Goal: Information Seeking & Learning: Learn about a topic

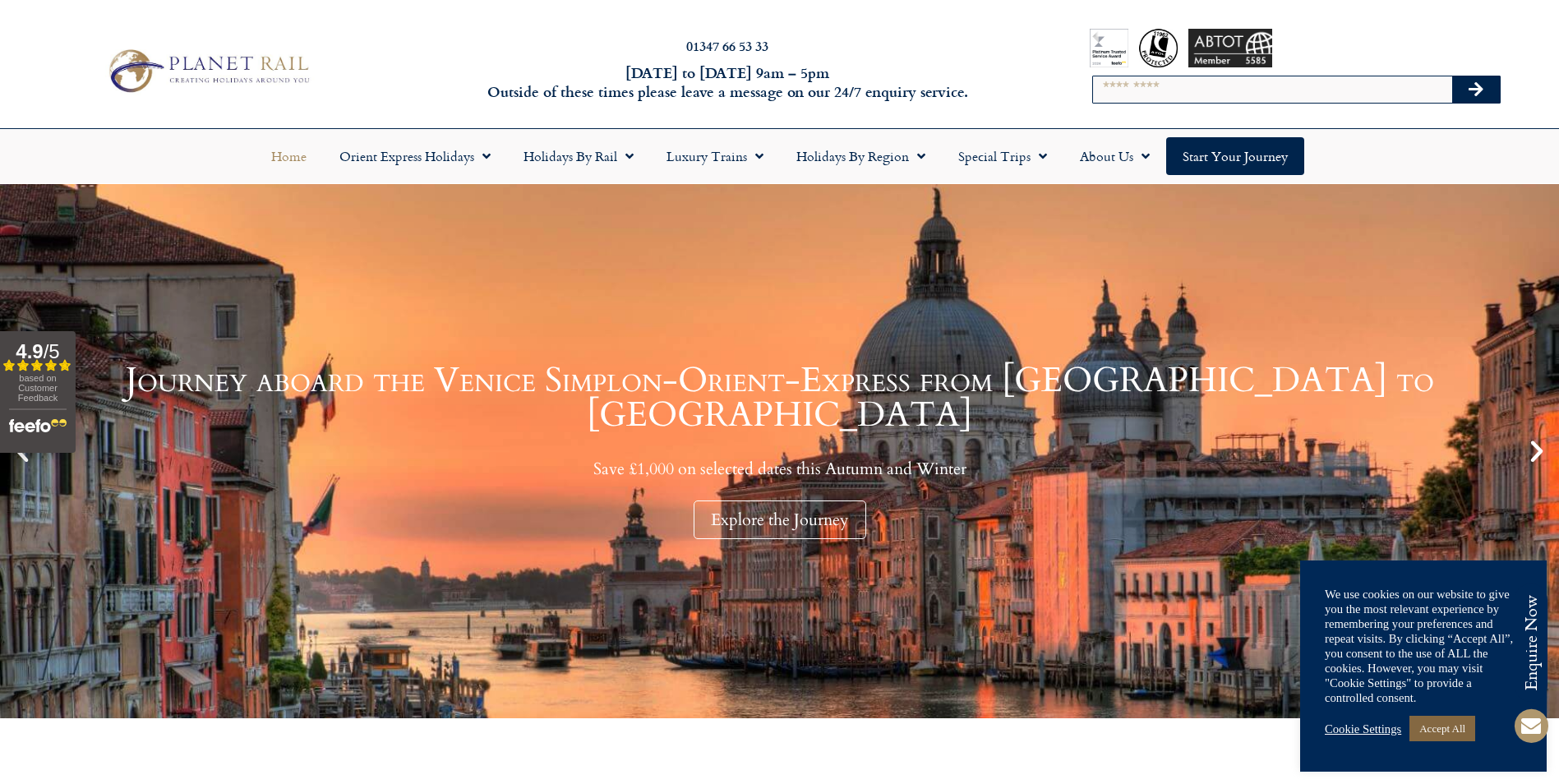
click at [1444, 729] on link "Accept All" at bounding box center [1443, 728] width 66 height 25
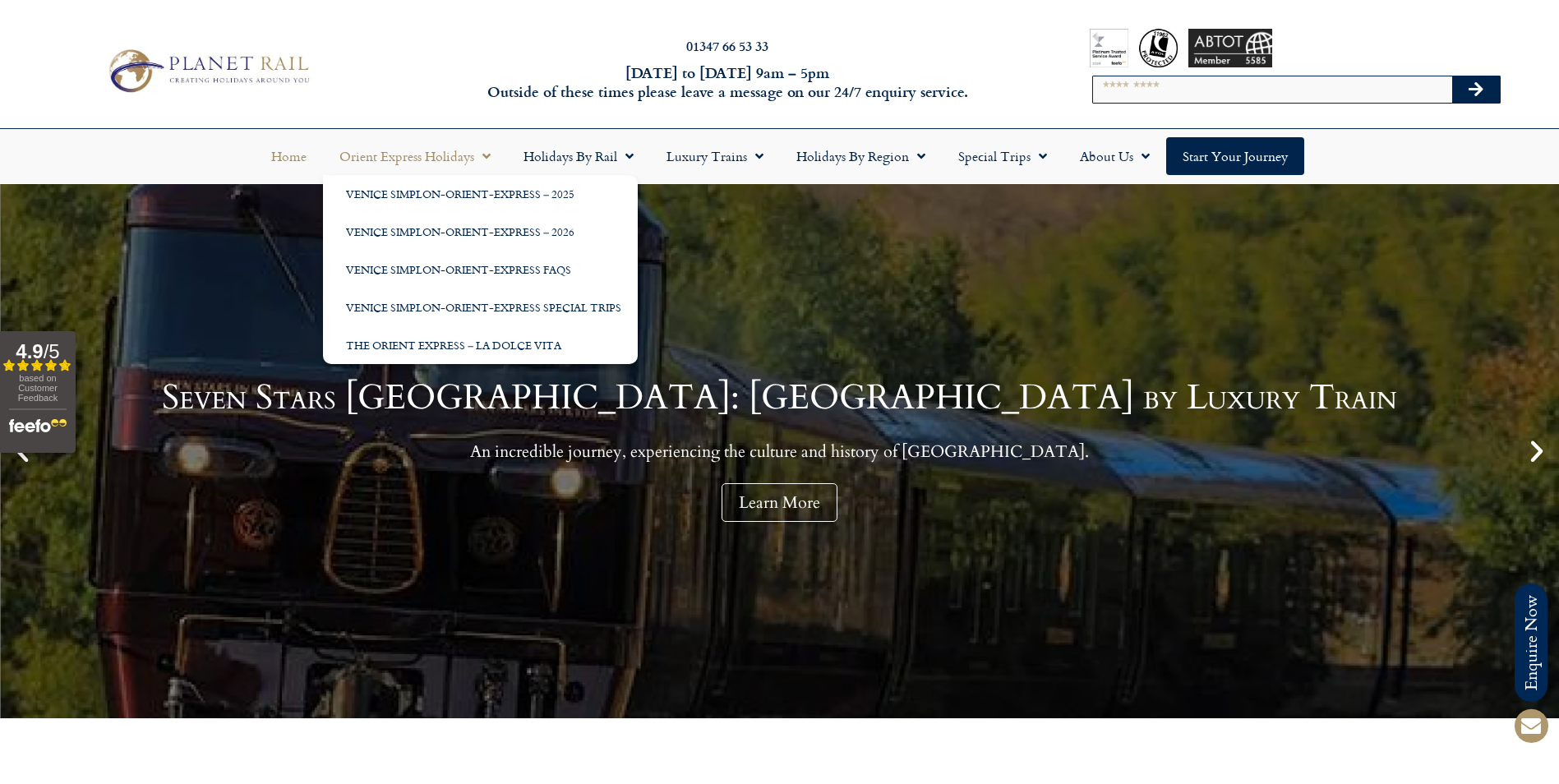
click at [1173, 84] on input "Search" at bounding box center [1273, 90] width 360 height 26
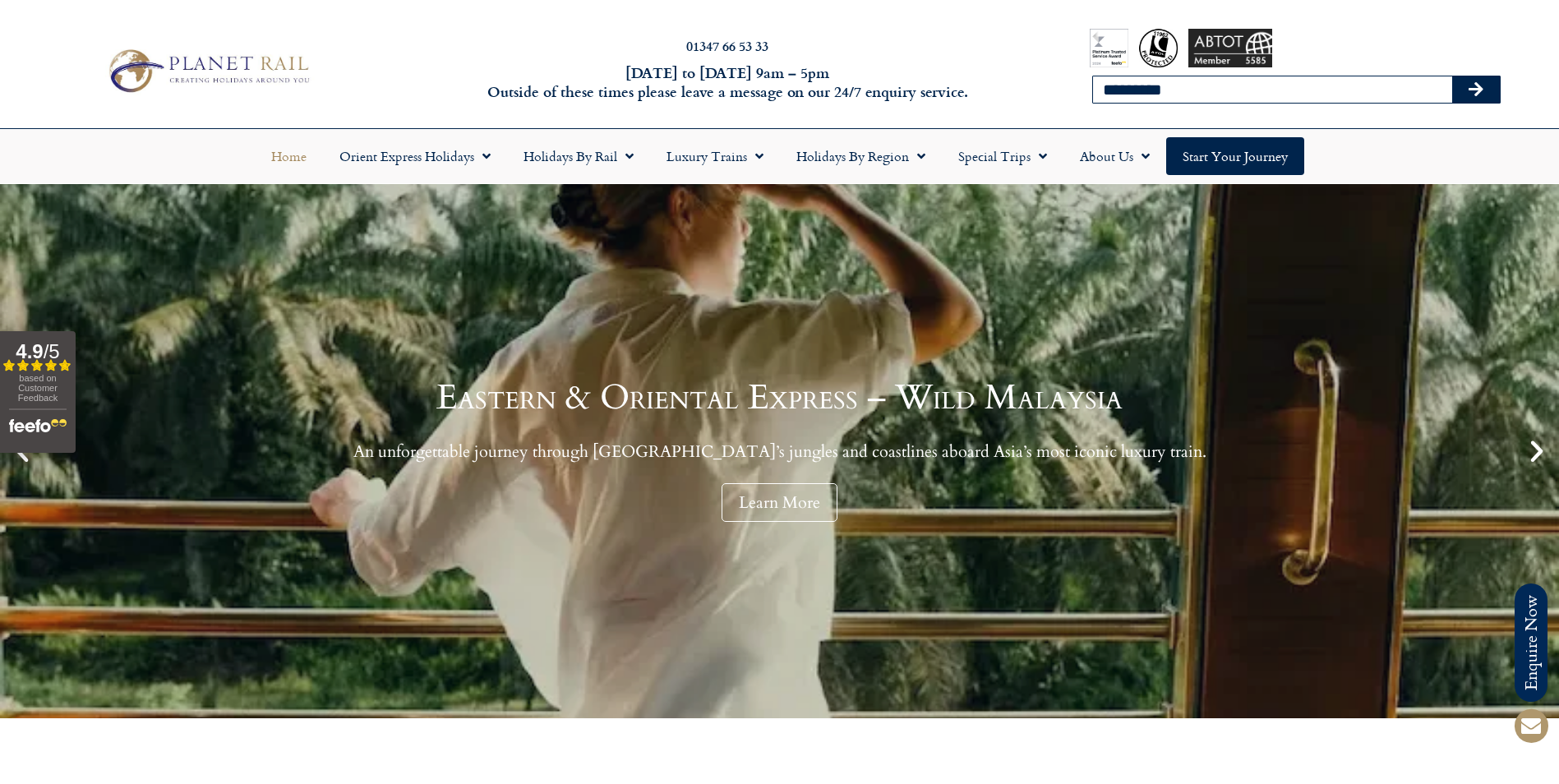
type input "*********"
click at [1453, 77] on button "Search" at bounding box center [1476, 90] width 48 height 26
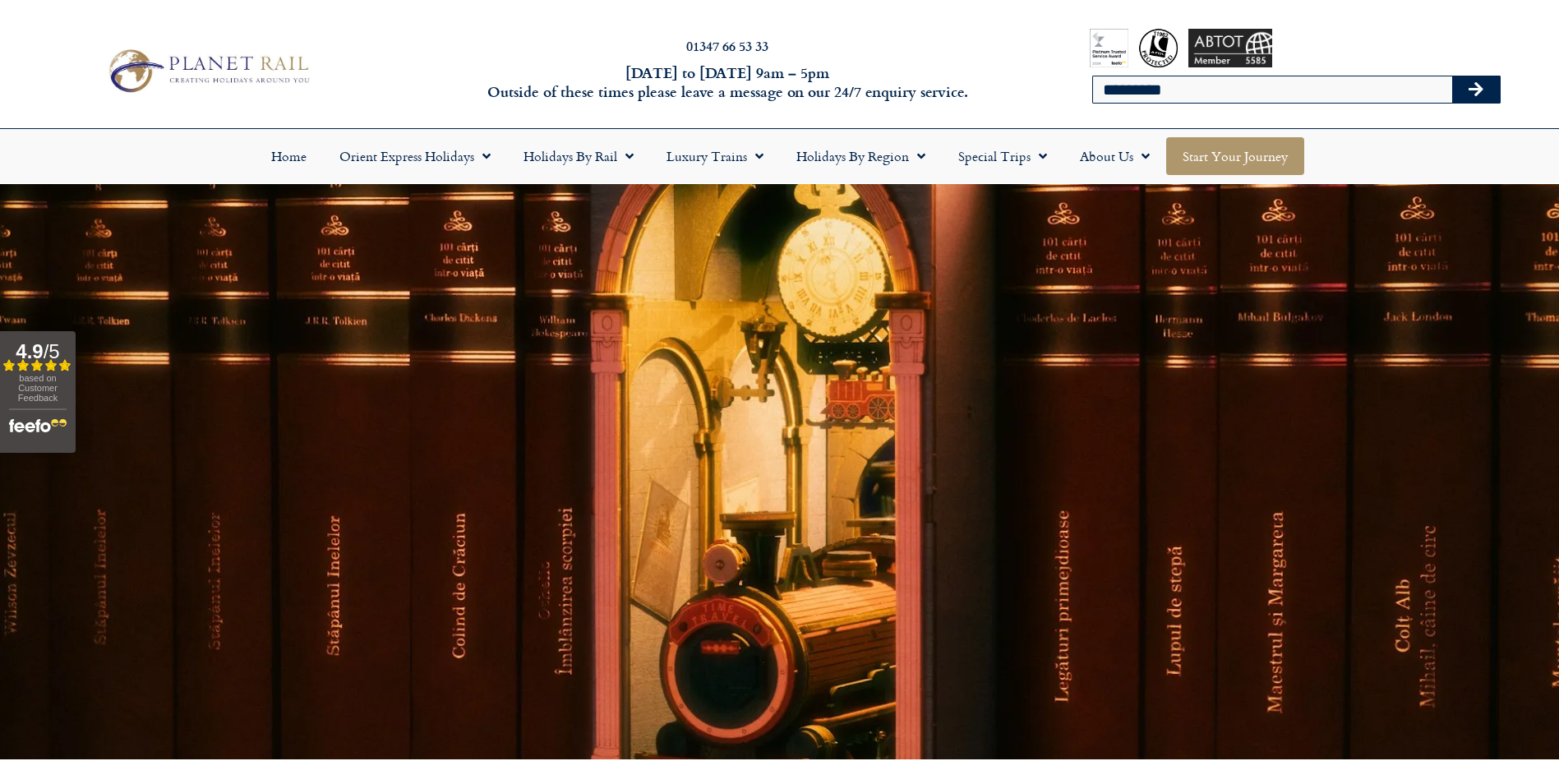
click at [1219, 163] on link "Start your Journey" at bounding box center [1235, 156] width 138 height 37
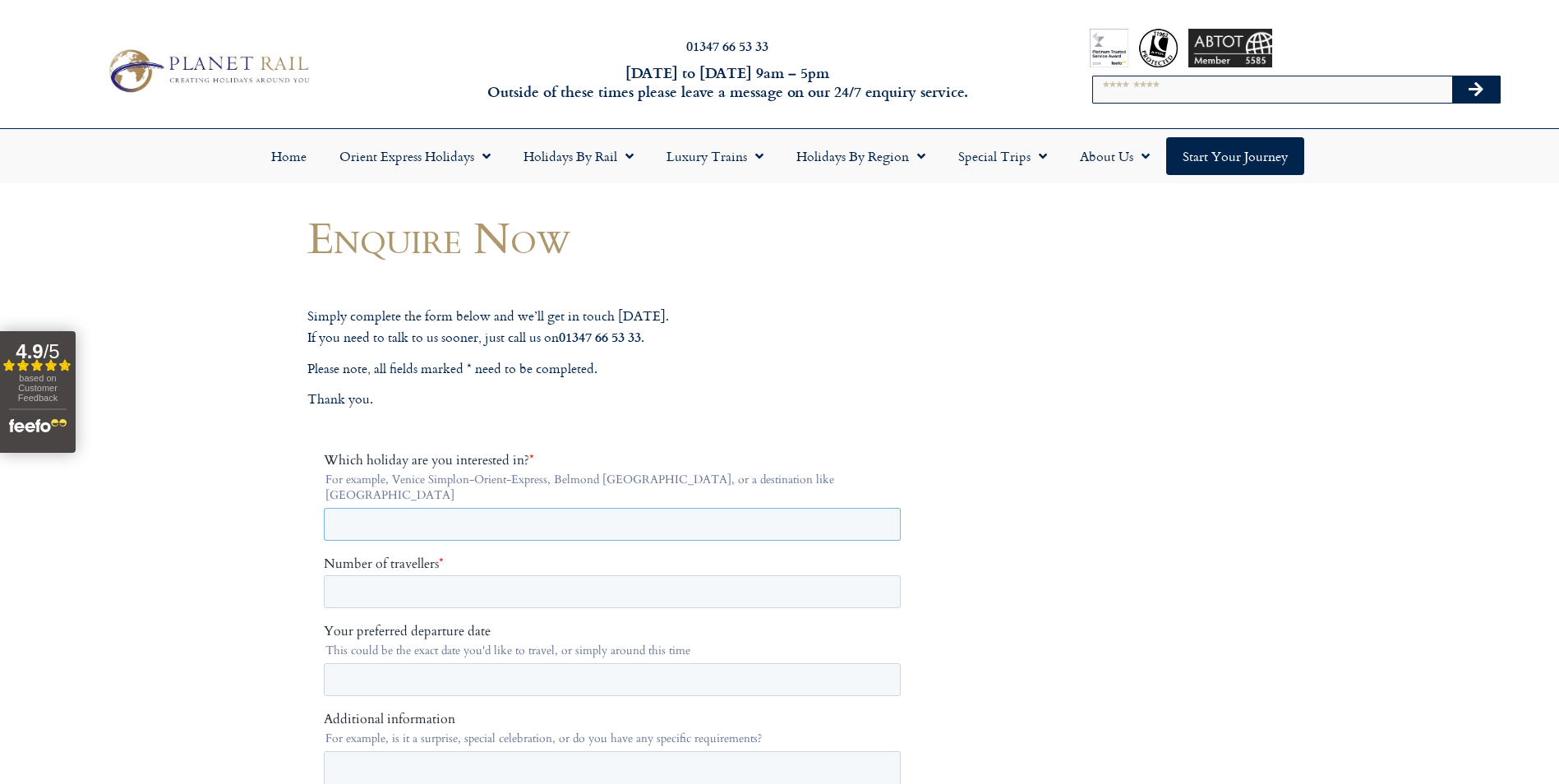
click at [386, 508] on input "Which holiday are you interested in? *" at bounding box center [611, 525] width 577 height 33
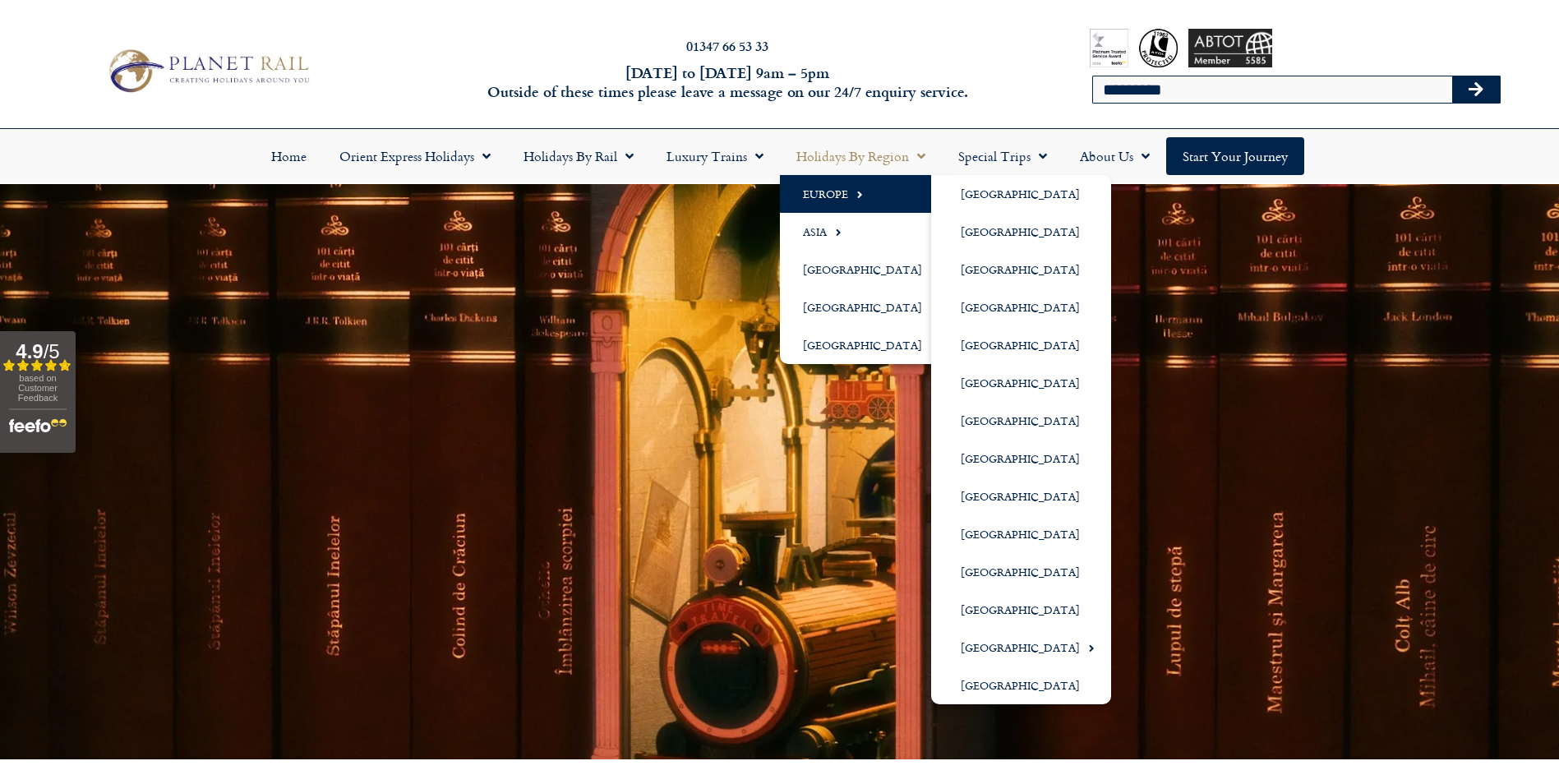
click at [854, 194] on span "Menu" at bounding box center [856, 194] width 15 height 27
click at [969, 192] on link "[GEOGRAPHIC_DATA]" at bounding box center [1021, 193] width 180 height 37
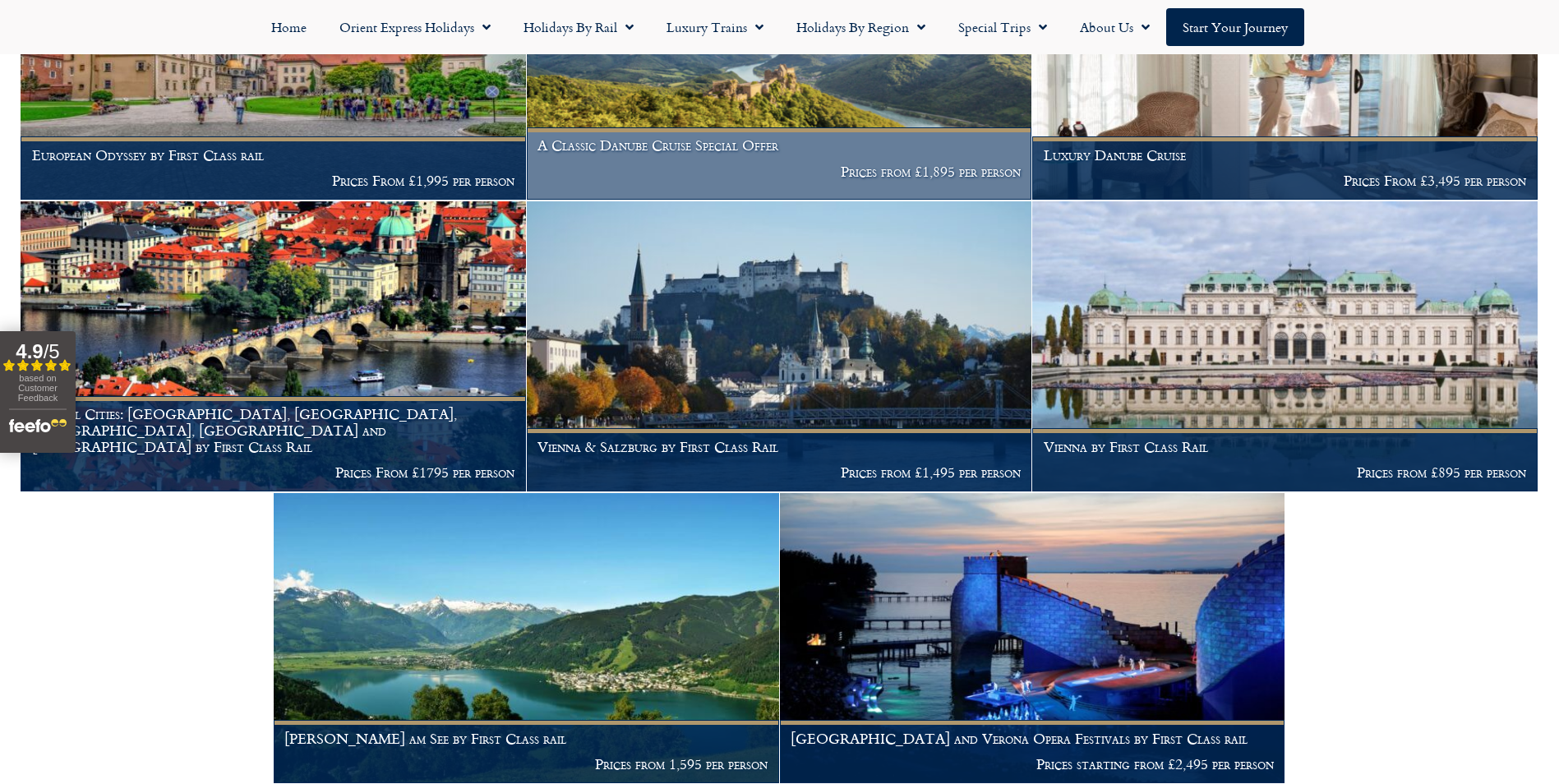
scroll to position [493, 0]
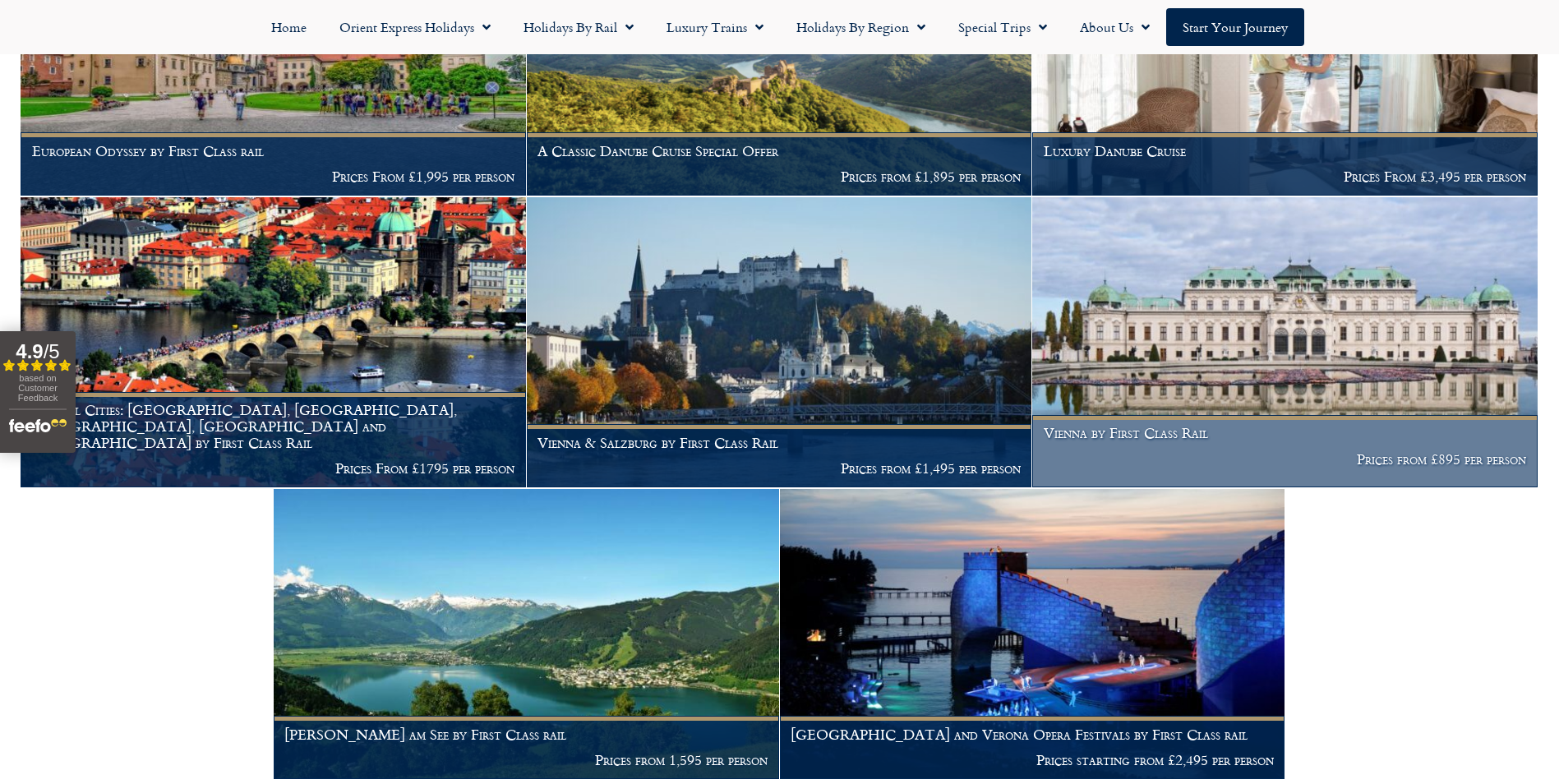
click at [1361, 395] on img at bounding box center [1285, 342] width 506 height 290
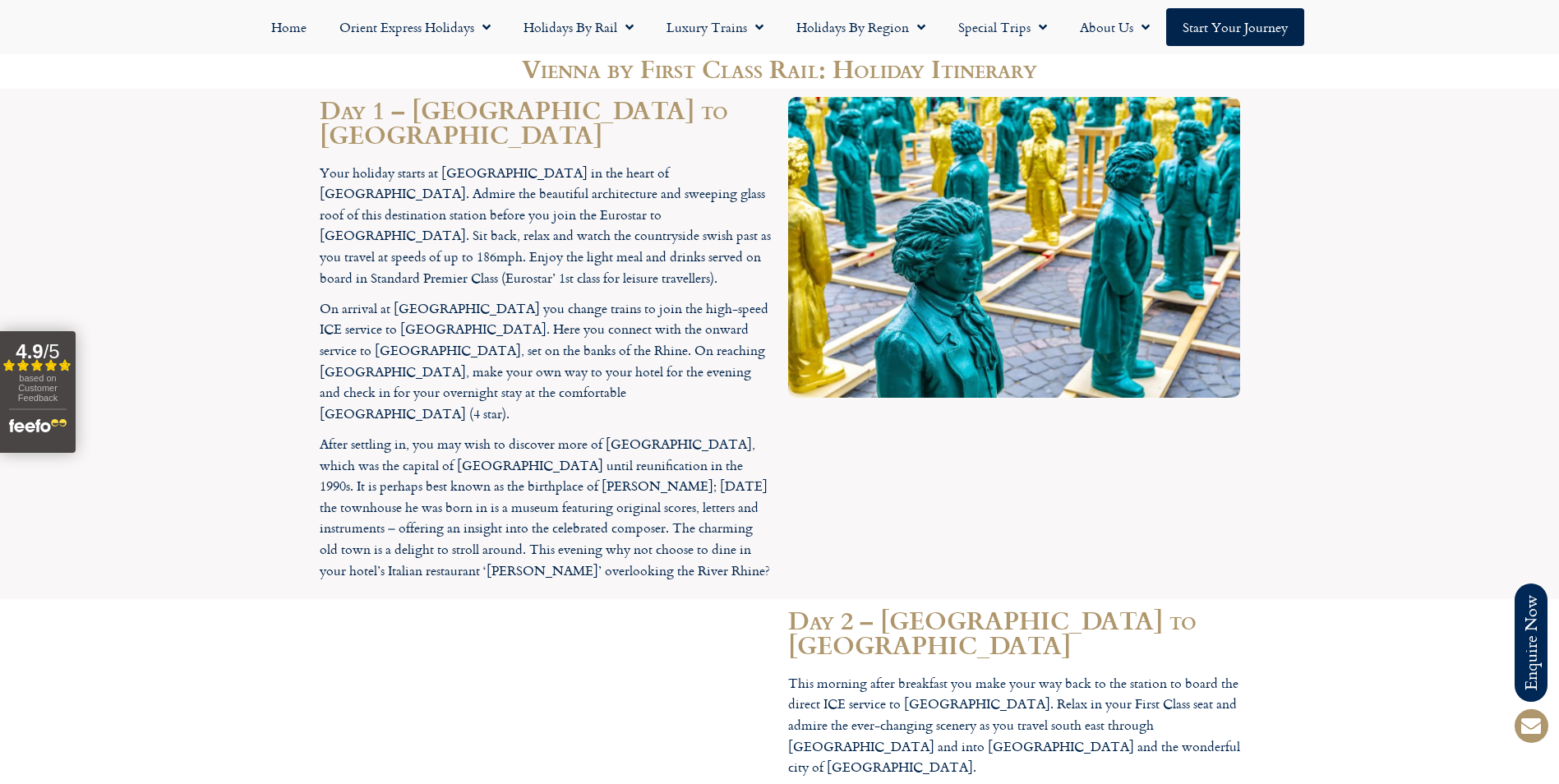
scroll to position [1644, 0]
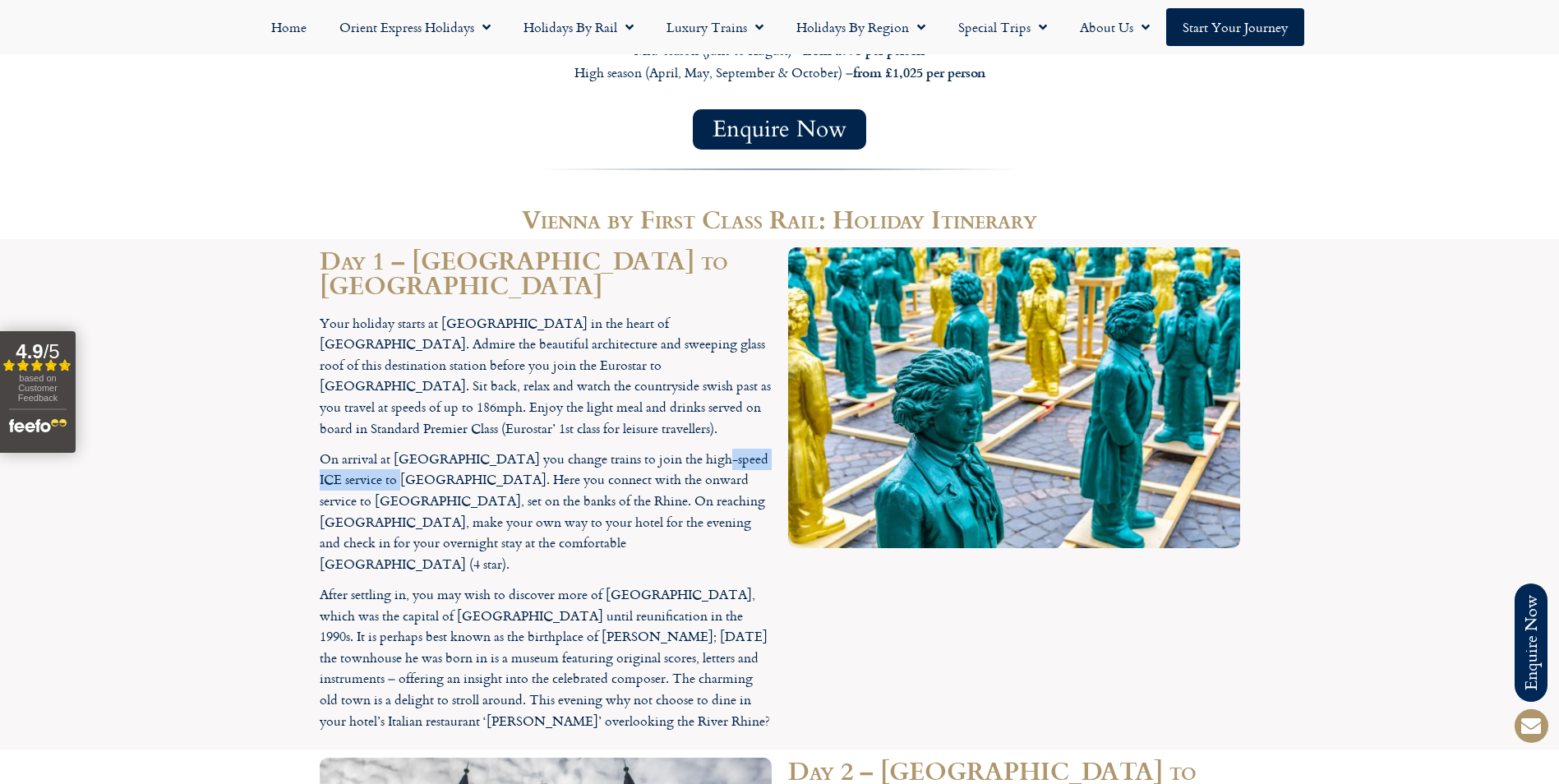
drag, startPoint x: 674, startPoint y: 332, endPoint x: 359, endPoint y: 362, distance: 316.4
click at [359, 449] on p "On arrival at [GEOGRAPHIC_DATA] you change trains to join the high-speed ICE se…" at bounding box center [545, 512] width 452 height 126
drag, startPoint x: 359, startPoint y: 362, endPoint x: 346, endPoint y: 357, distance: 13.9
copy p "high-speed ICE service"
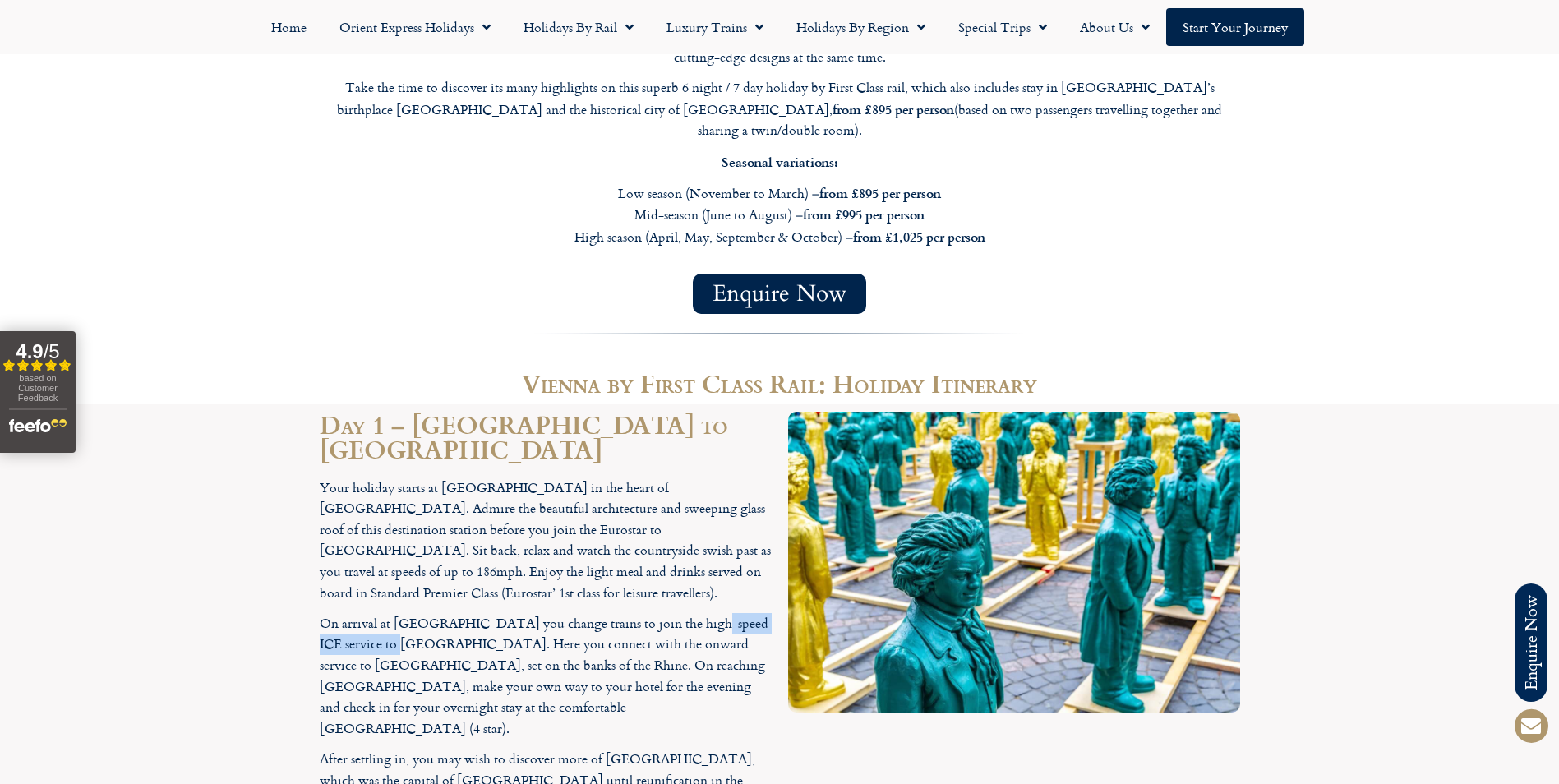
scroll to position [1069, 0]
